Goal: Information Seeking & Learning: Learn about a topic

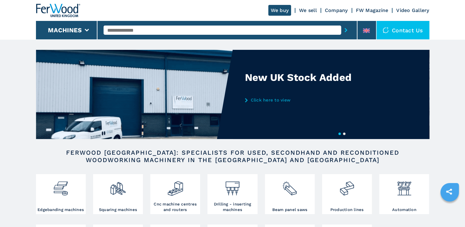
click at [117, 31] on input "text" at bounding box center [222, 29] width 237 height 9
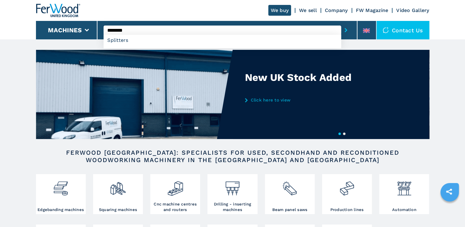
type input "********"
click at [341, 23] on button "submit-button" at bounding box center [346, 30] width 10 height 14
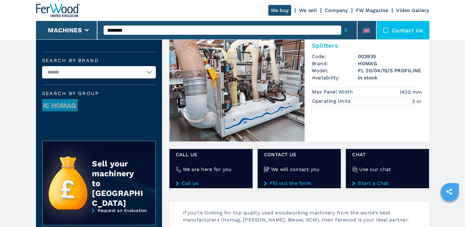
scroll to position [31, 0]
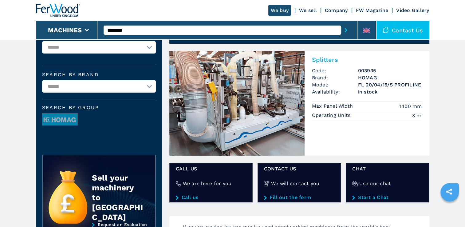
click at [249, 96] on img at bounding box center [236, 103] width 135 height 104
click at [377, 72] on h3 "003935" at bounding box center [390, 70] width 64 height 7
click at [260, 93] on img at bounding box center [236, 103] width 135 height 104
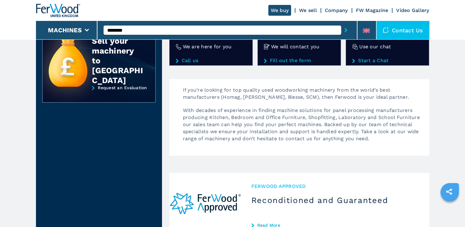
scroll to position [184, 0]
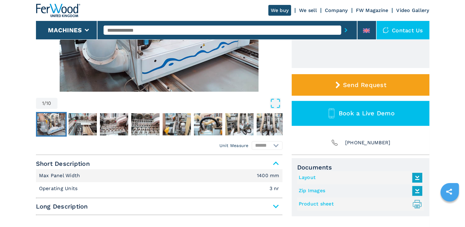
scroll to position [154, 0]
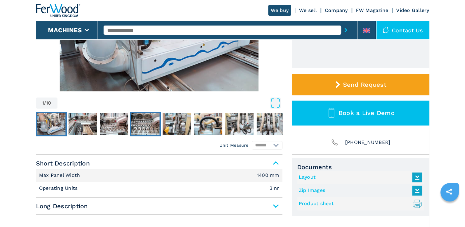
click at [155, 121] on img "Go to Slide 4" at bounding box center [145, 124] width 28 height 22
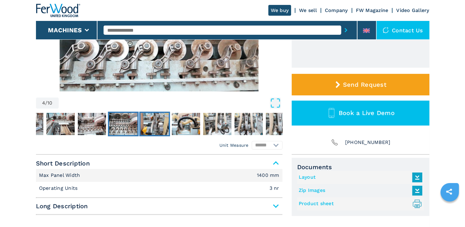
click at [164, 127] on img "Go to Slide 5" at bounding box center [154, 124] width 28 height 22
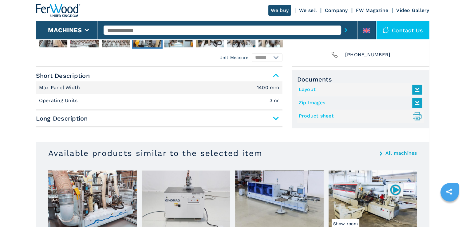
scroll to position [246, 0]
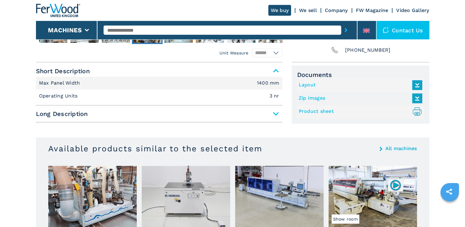
click at [167, 95] on li "Operating Units 3 nr" at bounding box center [159, 95] width 246 height 13
click at [273, 112] on span "Long Description" at bounding box center [159, 113] width 246 height 11
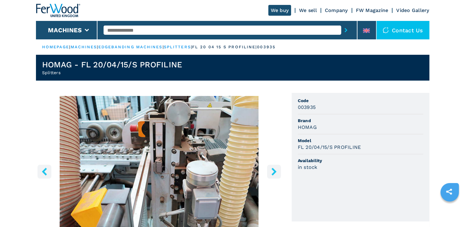
scroll to position [0, 0]
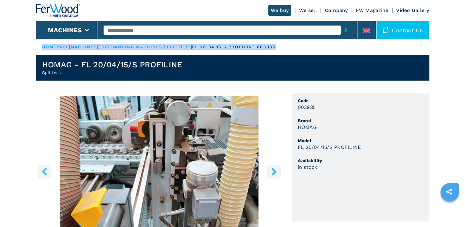
drag, startPoint x: 299, startPoint y: 50, endPoint x: 41, endPoint y: 48, distance: 258.1
click at [41, 48] on ul "HOMEPAGE | machines | edgebanding machines | splitters | fl 20 04 15 s profilin…" at bounding box center [232, 46] width 393 height 15
